Goal: Transaction & Acquisition: Purchase product/service

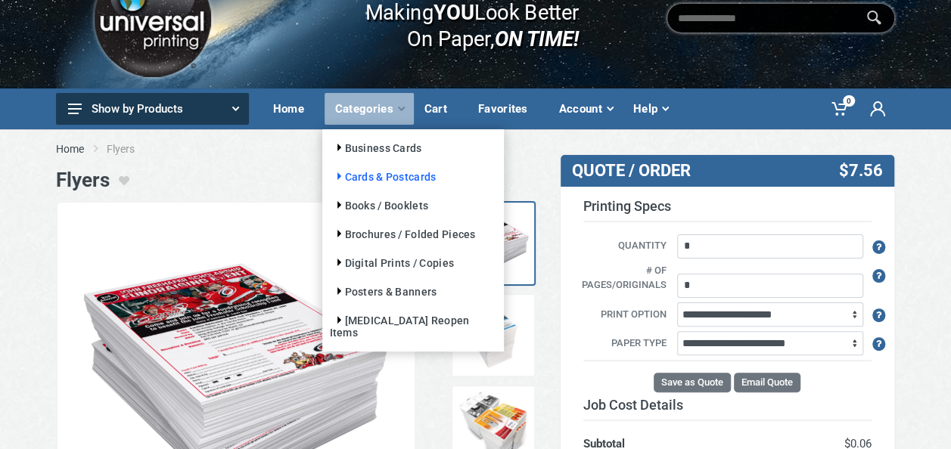
scroll to position [53, 0]
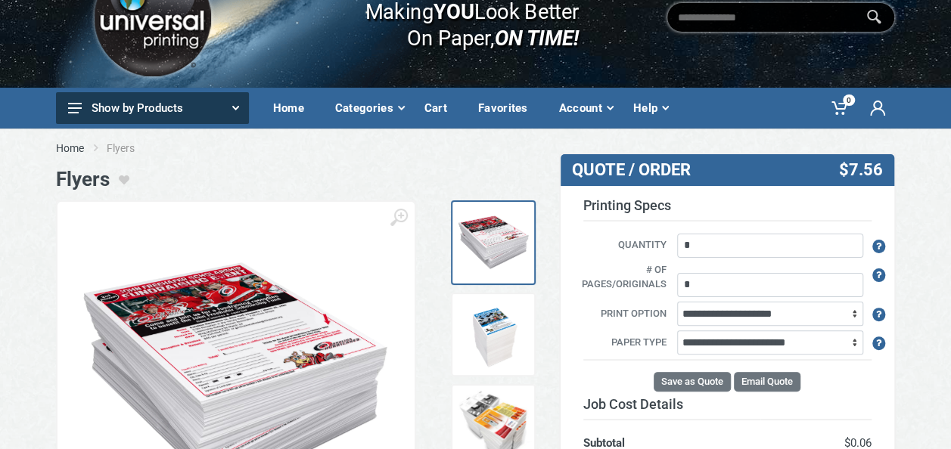
click at [212, 101] on button "Show by Products" at bounding box center [152, 108] width 193 height 32
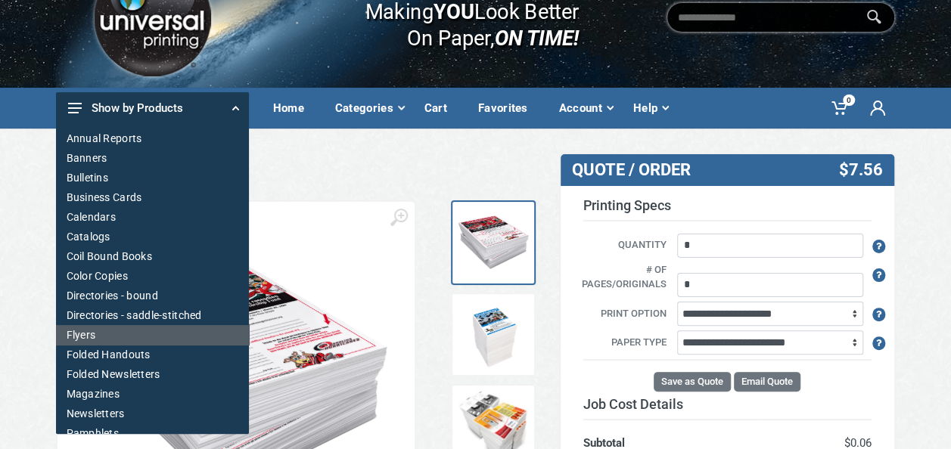
click at [88, 334] on link "Flyers" at bounding box center [152, 335] width 193 height 20
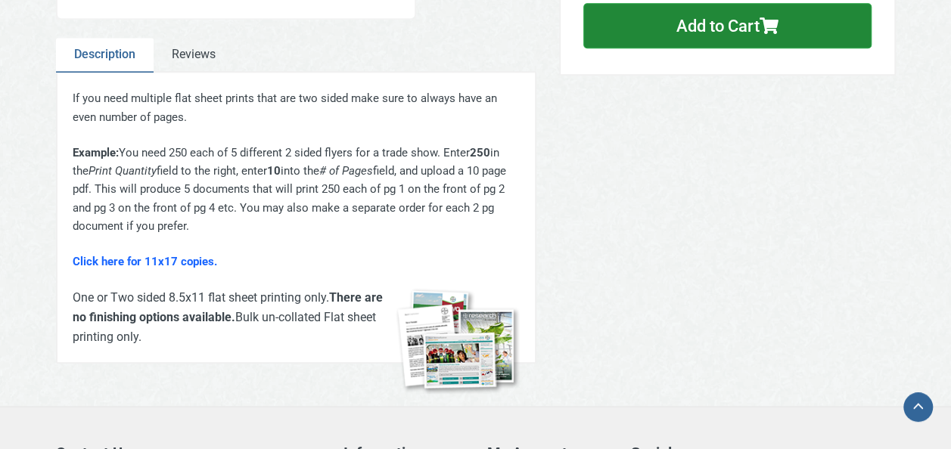
scroll to position [599, 0]
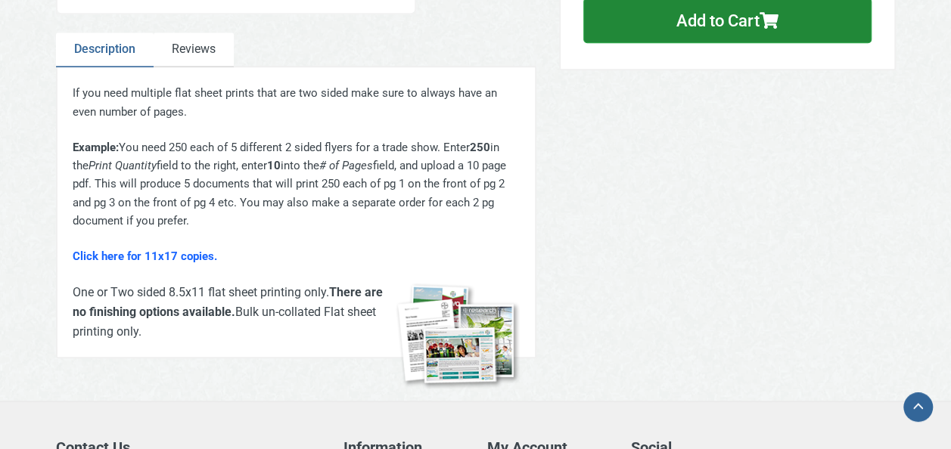
click at [196, 51] on link "Reviews" at bounding box center [194, 50] width 80 height 35
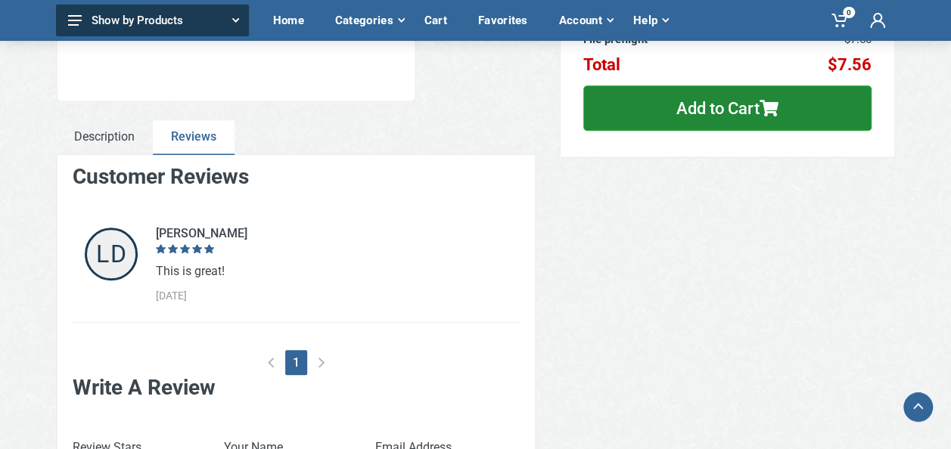
scroll to position [510, 0]
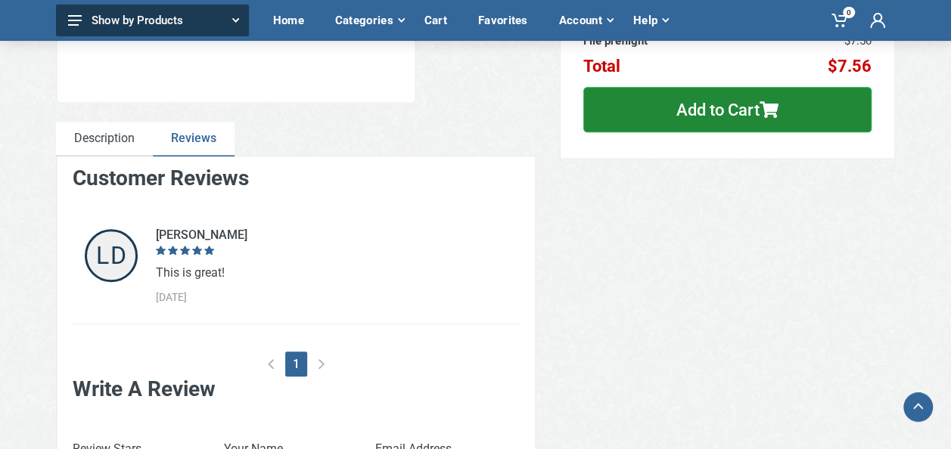
click at [107, 133] on link "Description" at bounding box center [104, 139] width 97 height 35
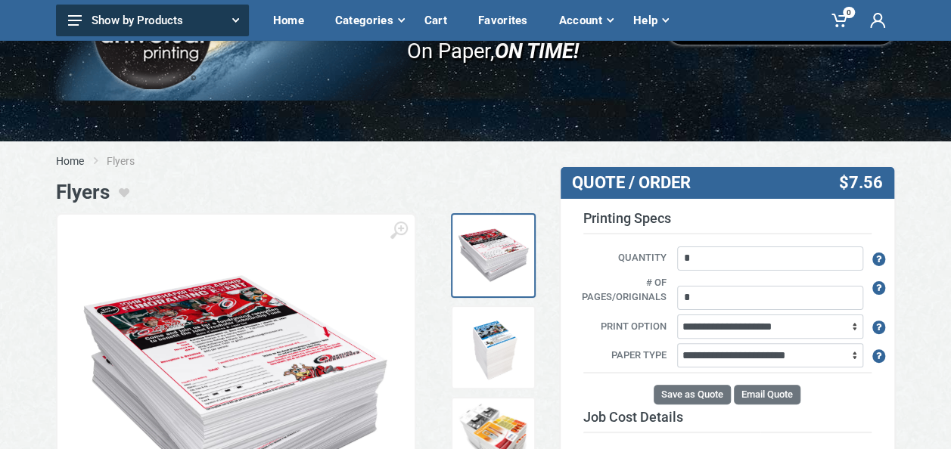
scroll to position [0, 0]
